Goal: Information Seeking & Learning: Learn about a topic

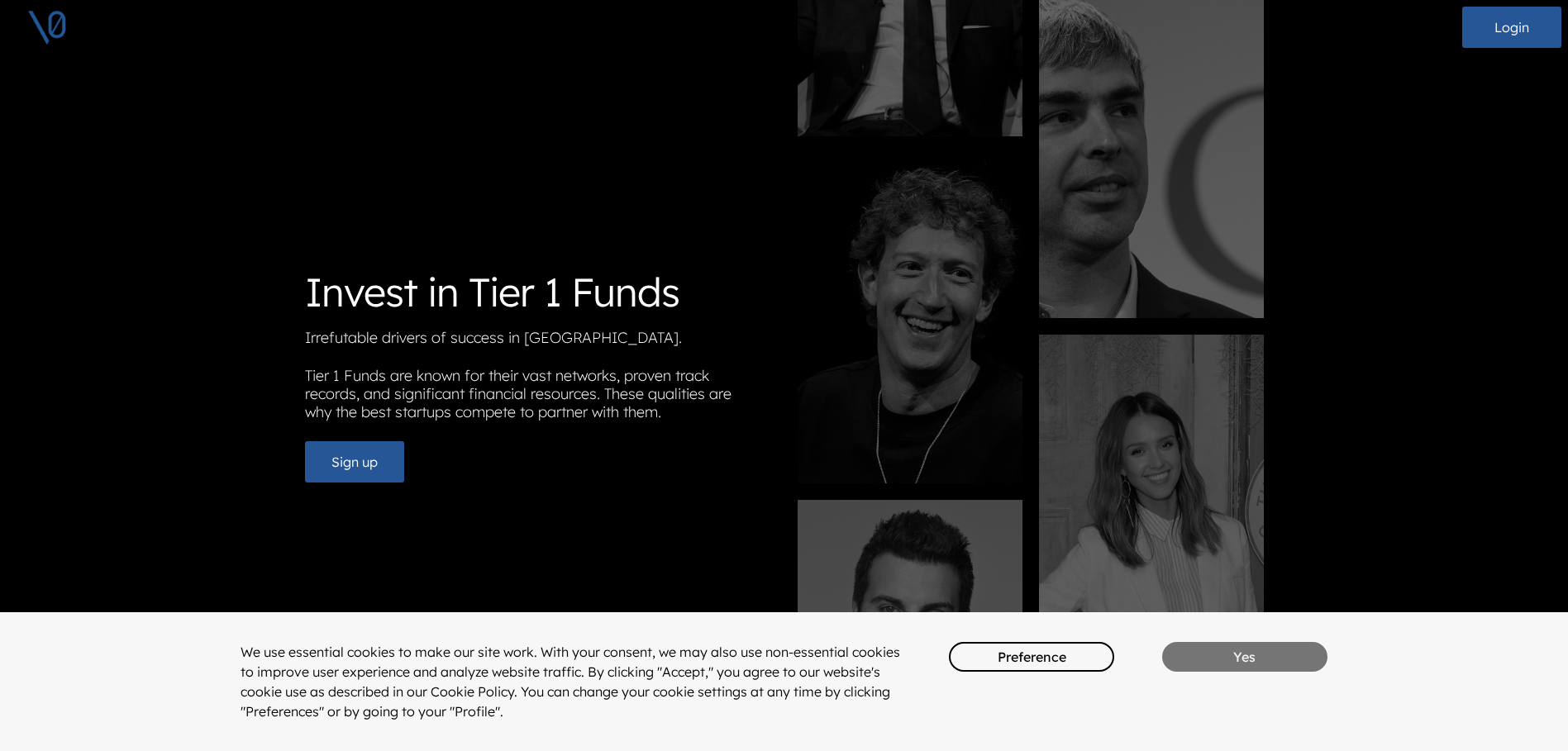
click at [1234, 663] on button "Yes" at bounding box center [1244, 656] width 165 height 30
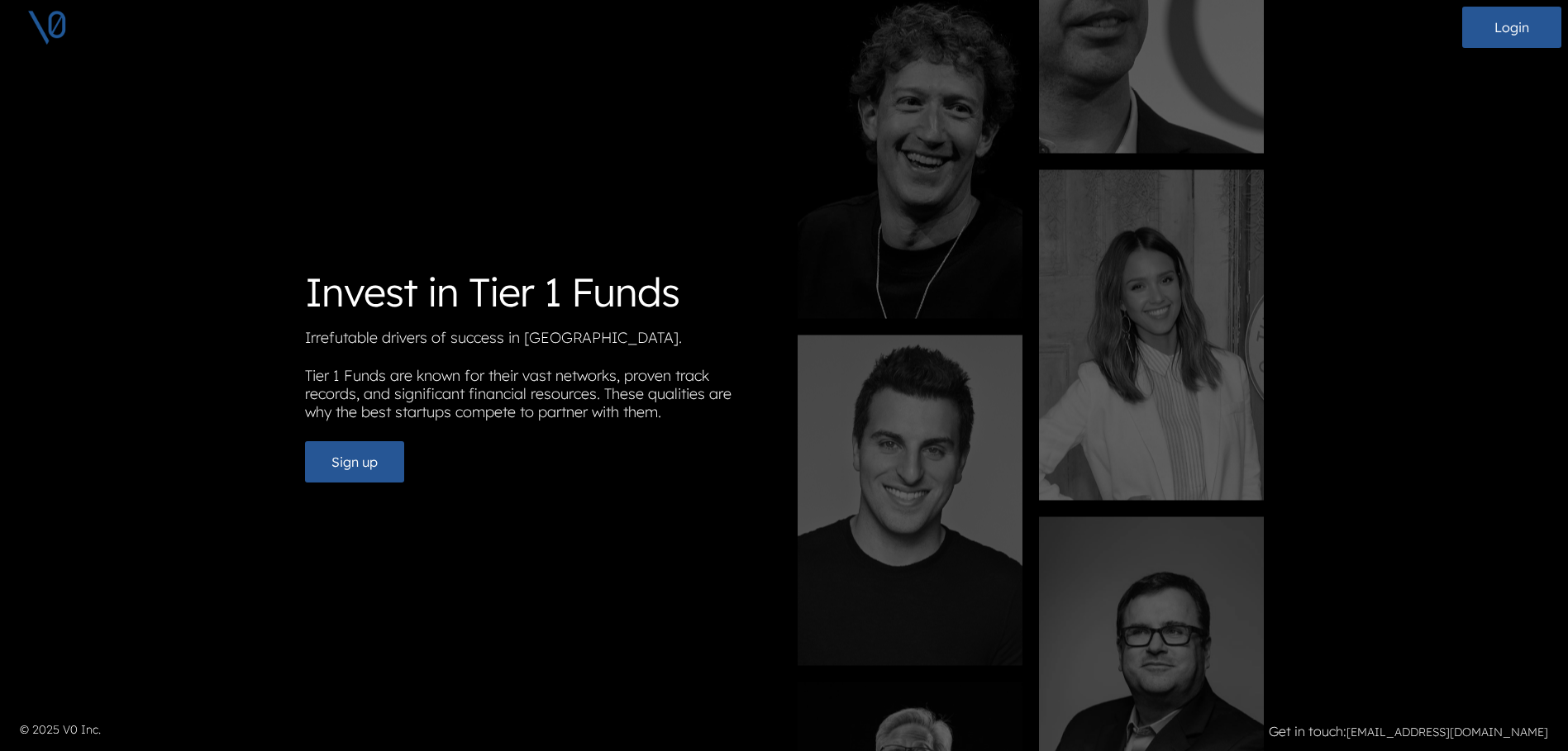
click at [168, 405] on div "Invest in Tier 1 Funds Irrefutable drivers of success in Silicon Valley. Tier 1…" at bounding box center [784, 376] width 1568 height 751
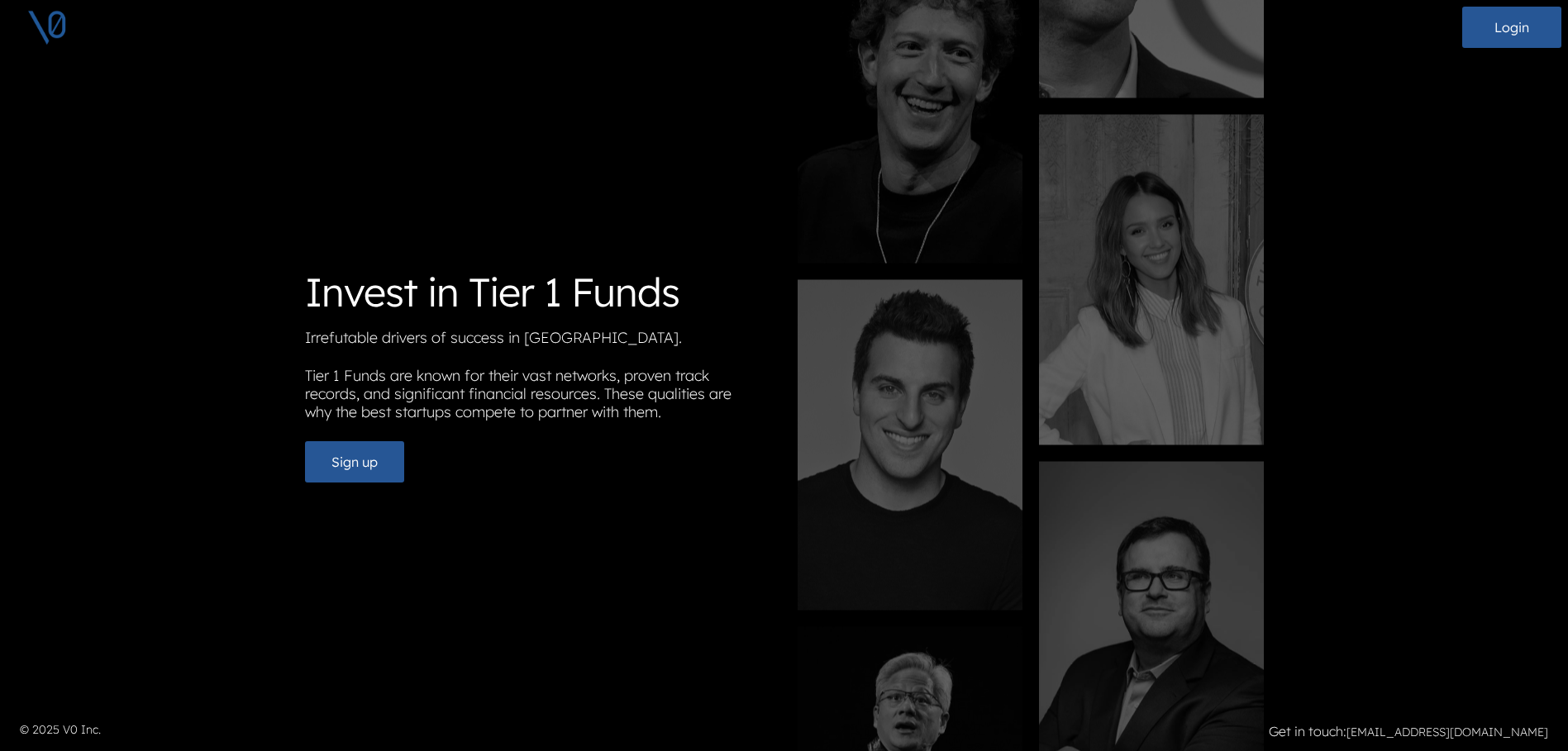
click at [55, 23] on img at bounding box center [47, 28] width 42 height 42
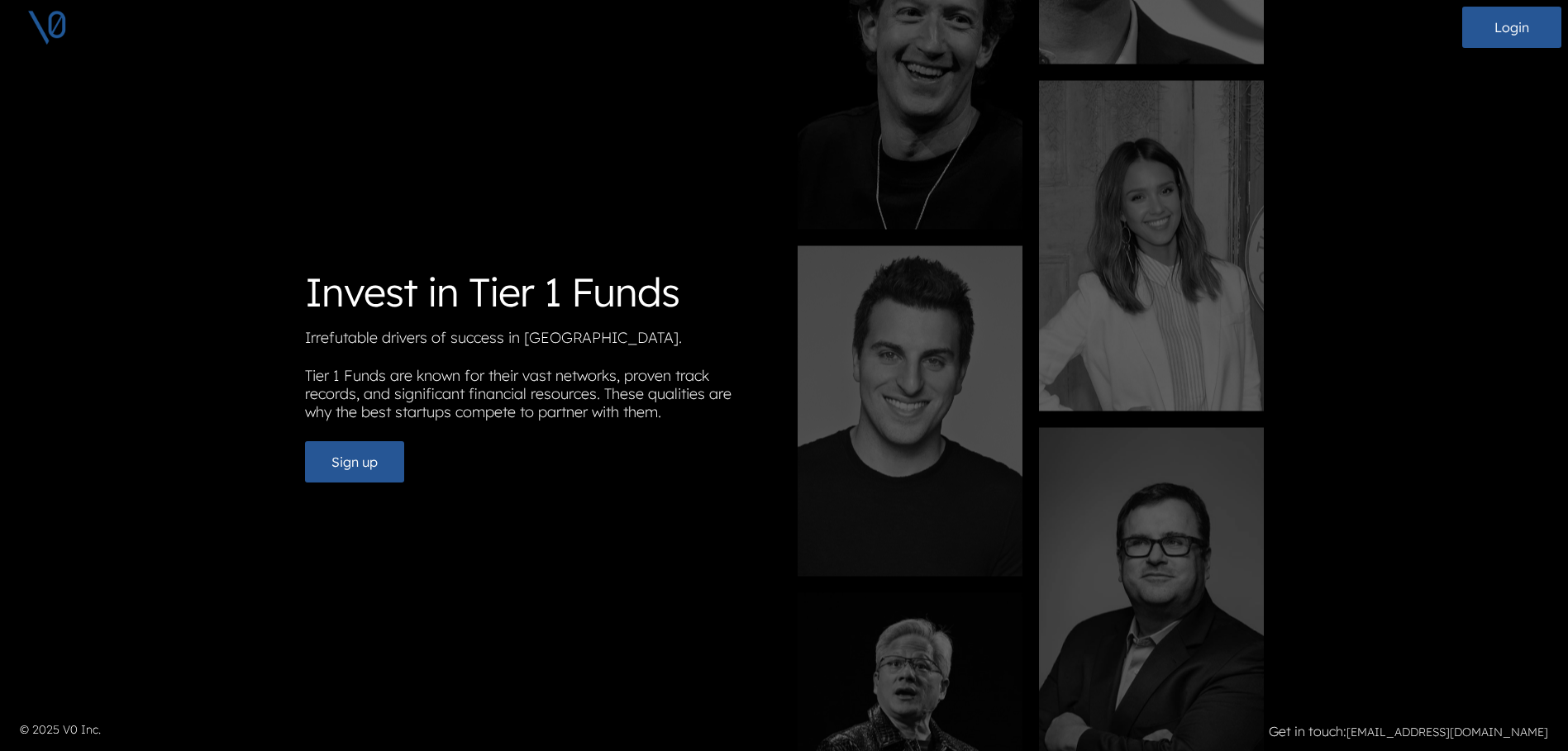
click at [55, 23] on img at bounding box center [47, 28] width 42 height 42
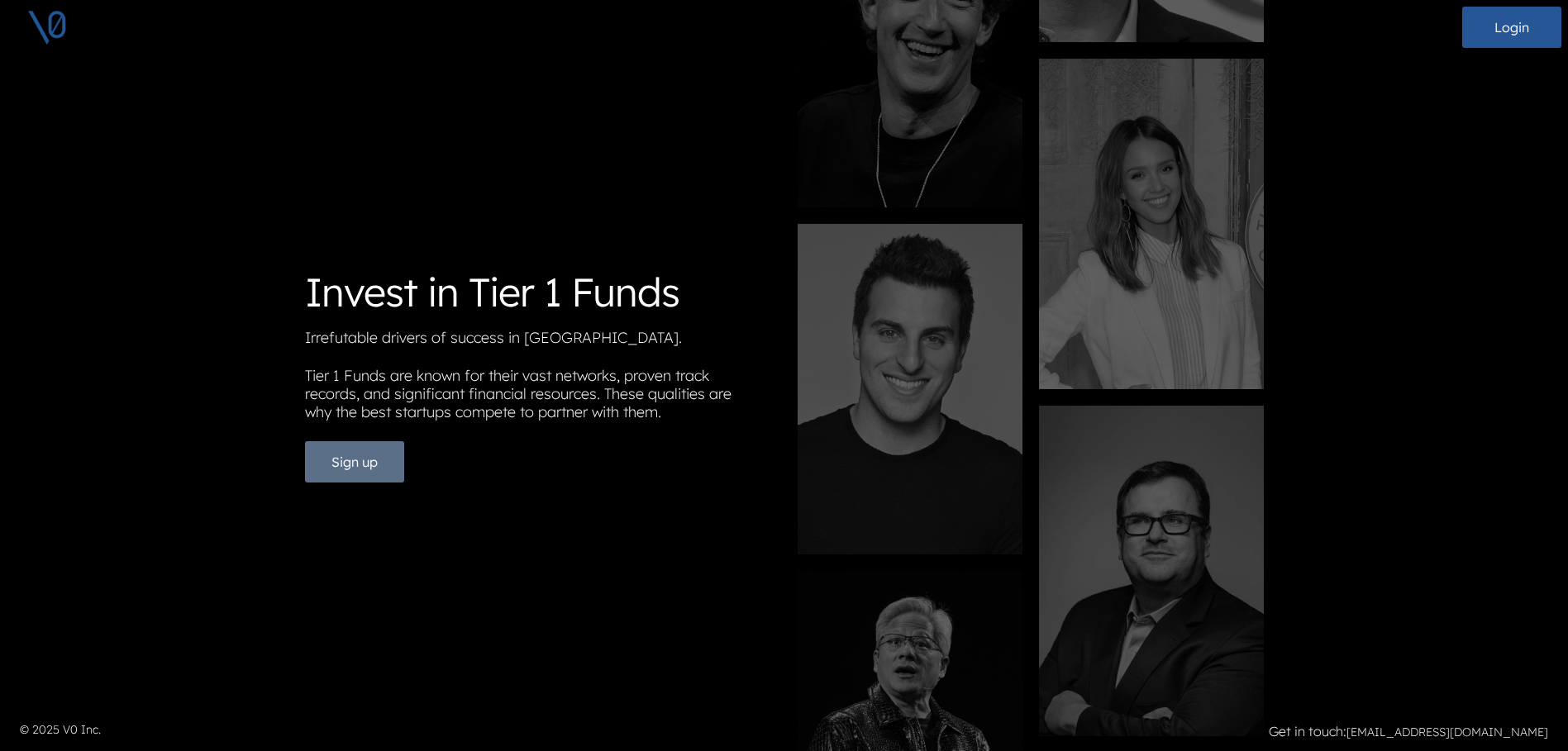
click at [366, 474] on button "Sign up" at bounding box center [355, 462] width 99 height 42
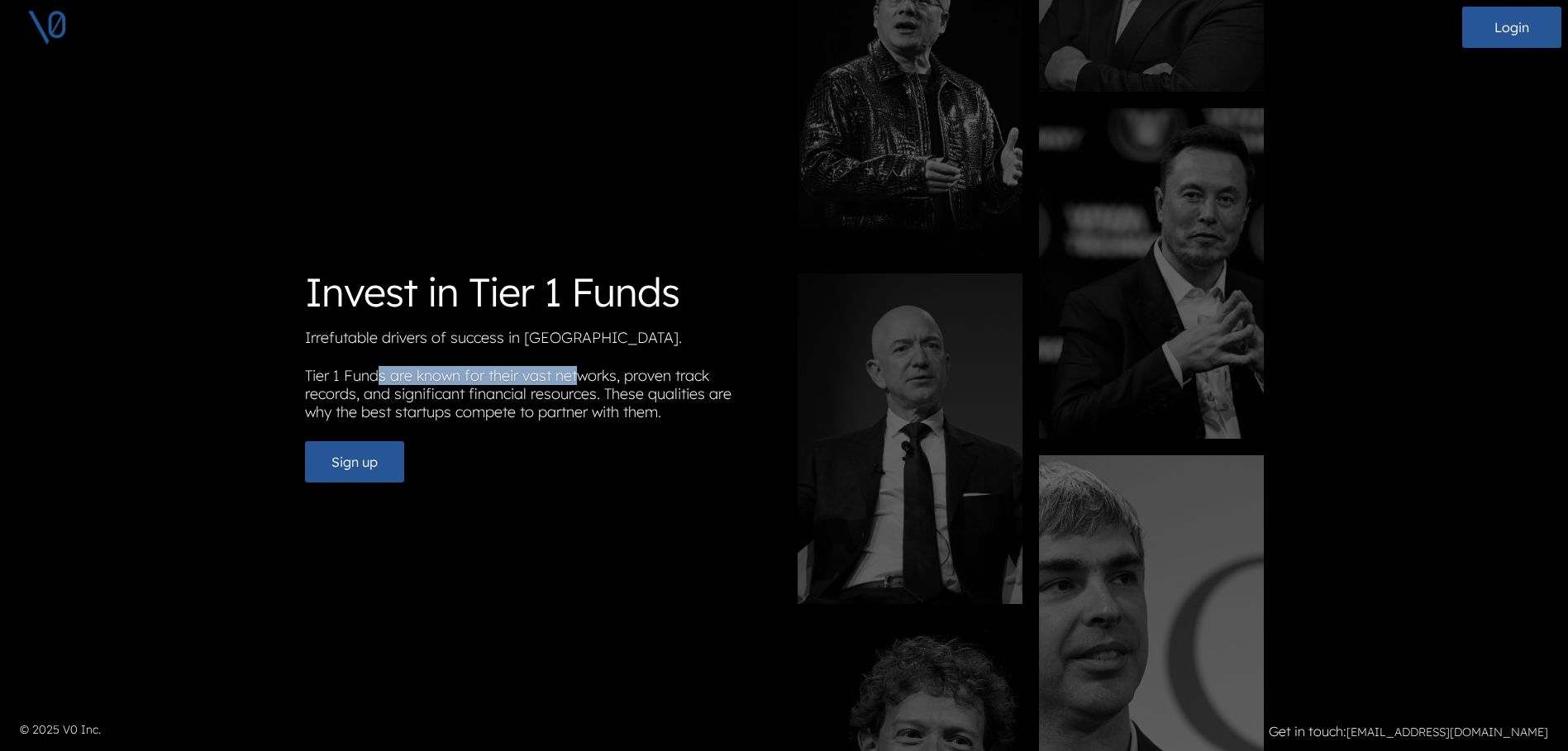
drag, startPoint x: 384, startPoint y: 376, endPoint x: 579, endPoint y: 378, distance: 195.0
click at [579, 378] on p "Tier 1 Funds are known for their vast networks, proven track records, and signi…" at bounding box center [538, 397] width 466 height 61
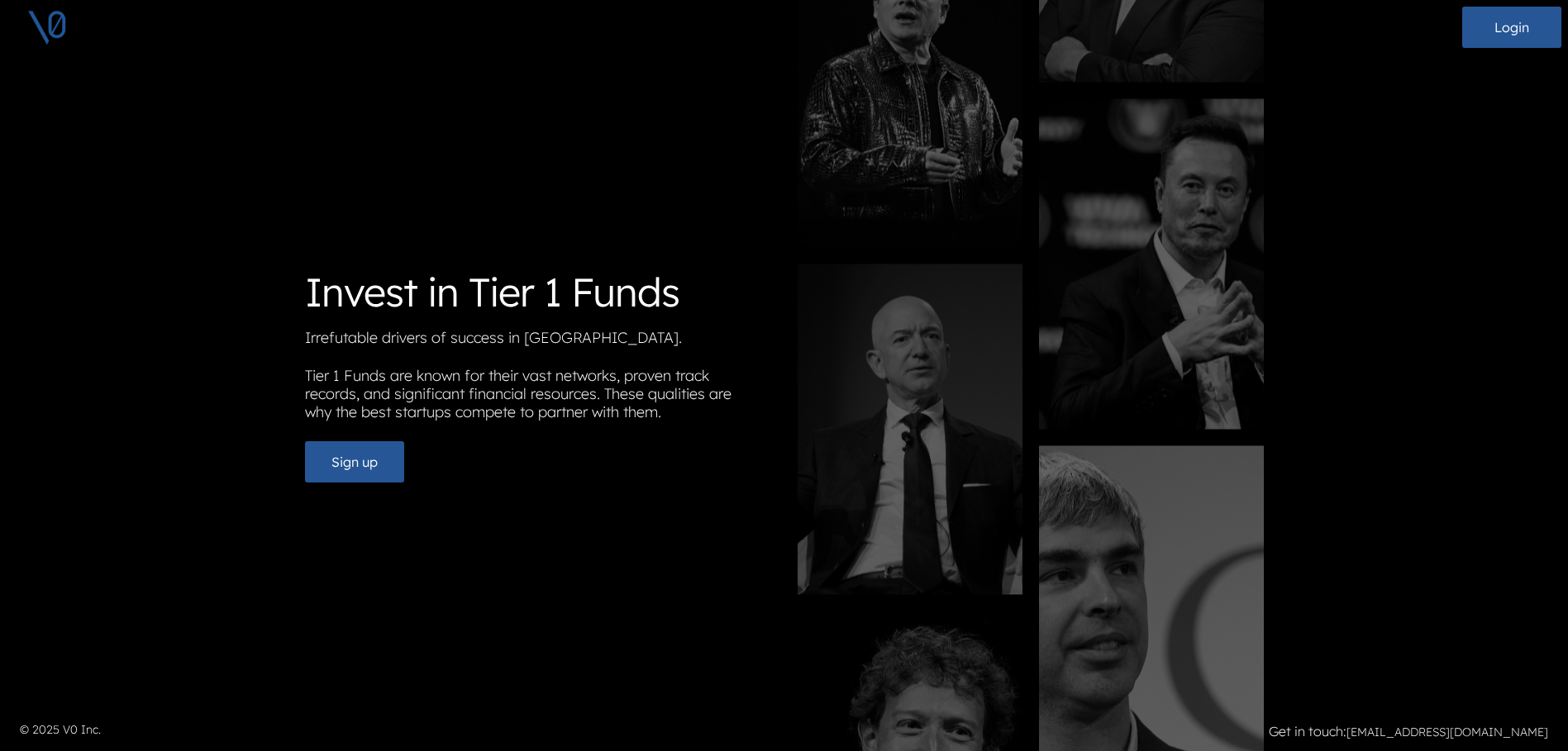
click at [543, 418] on p "Tier 1 Funds are known for their vast networks, proven track records, and signi…" at bounding box center [538, 397] width 466 height 61
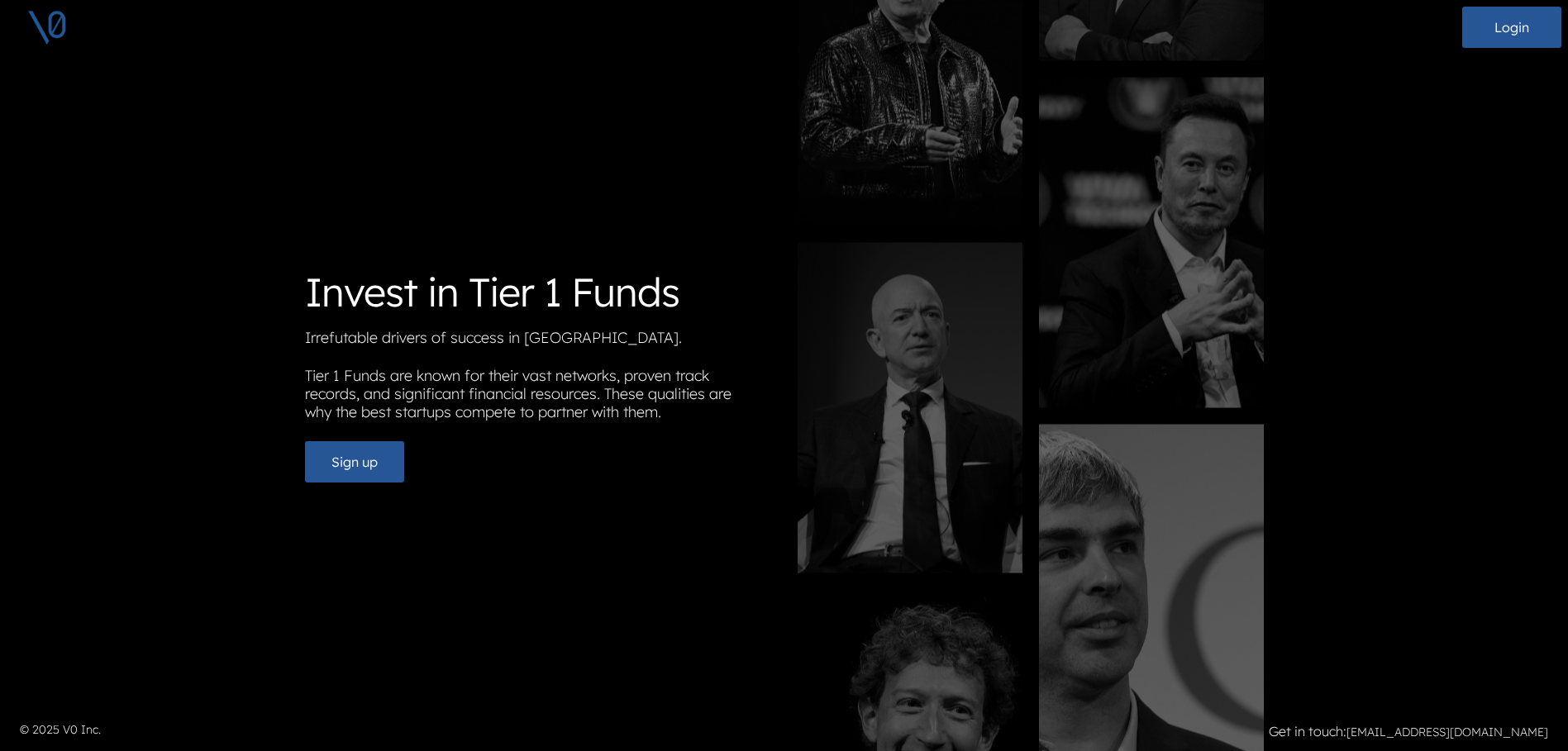
scroll to position [12, 0]
